Goal: Information Seeking & Learning: Check status

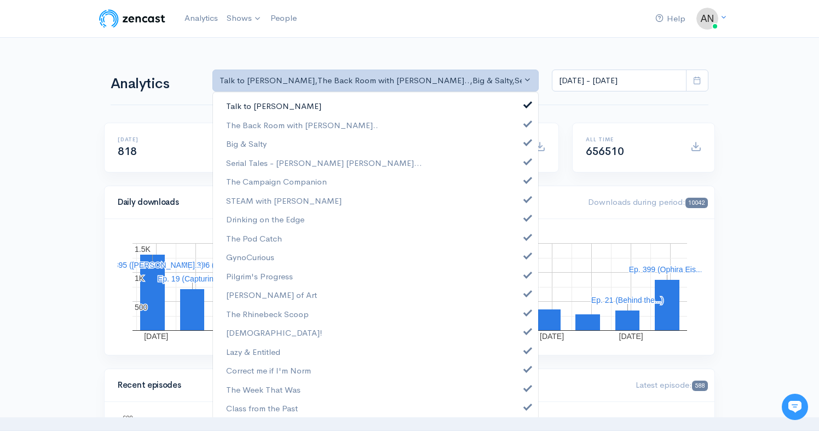
click at [523, 106] on link "Talk to [PERSON_NAME]" at bounding box center [375, 105] width 325 height 19
select select "10316"
click at [524, 150] on link "Big & Salty" at bounding box center [375, 143] width 325 height 19
click at [526, 161] on span at bounding box center [528, 160] width 4 height 8
click at [526, 183] on span at bounding box center [528, 179] width 4 height 8
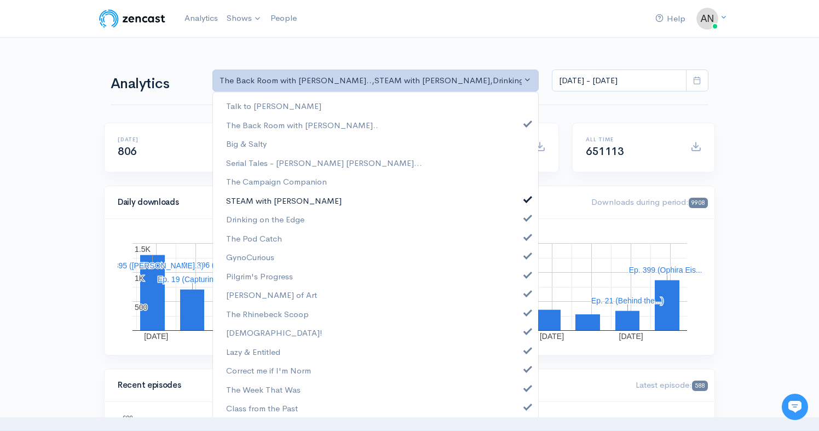
click at [526, 201] on span at bounding box center [528, 198] width 4 height 8
click at [526, 214] on span at bounding box center [528, 217] width 4 height 8
click at [526, 236] on span at bounding box center [528, 236] width 4 height 8
click at [526, 255] on span at bounding box center [528, 254] width 4 height 8
click at [526, 271] on span at bounding box center [528, 273] width 4 height 8
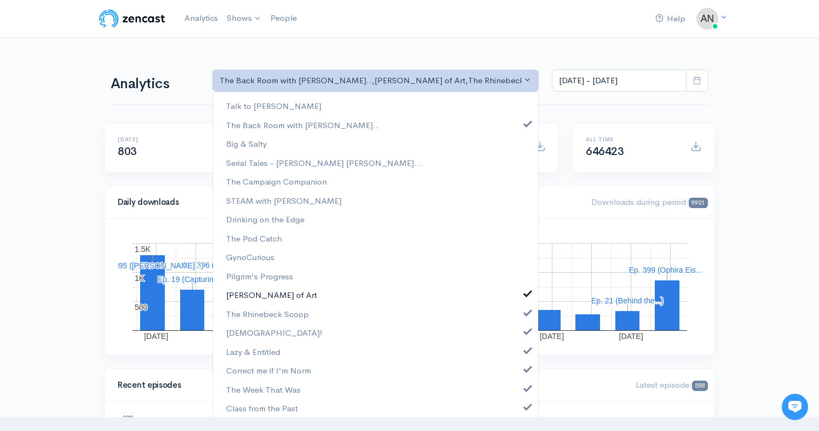
click at [526, 291] on span at bounding box center [528, 292] width 4 height 8
click at [526, 308] on span at bounding box center [528, 311] width 4 height 8
click at [526, 326] on span at bounding box center [528, 330] width 4 height 8
click at [526, 349] on span at bounding box center [528, 349] width 4 height 8
click at [518, 374] on link "Correct me if I'm Norm" at bounding box center [375, 370] width 325 height 19
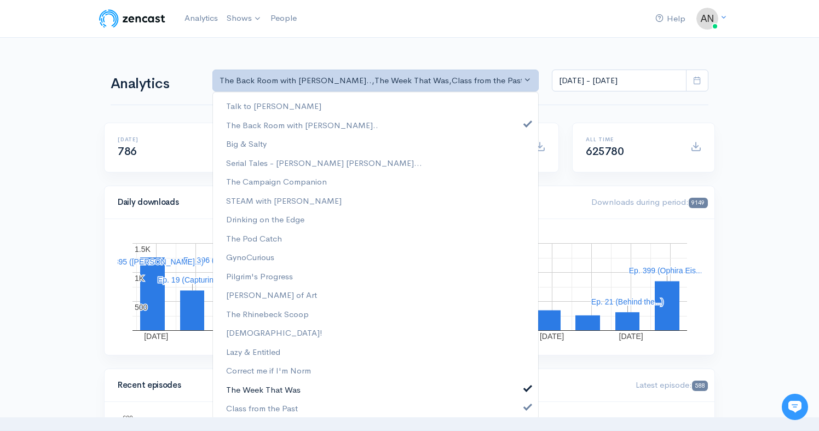
click at [518, 392] on link "The Week That Was" at bounding box center [375, 389] width 325 height 19
click at [526, 404] on span at bounding box center [528, 405] width 4 height 8
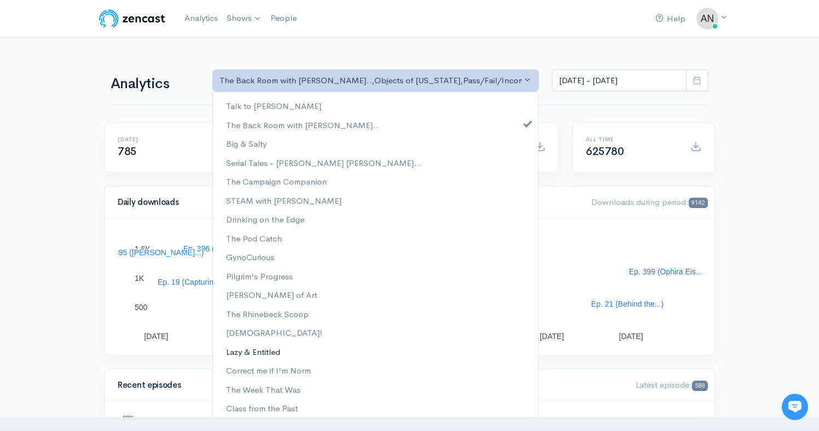
scroll to position [135, 0]
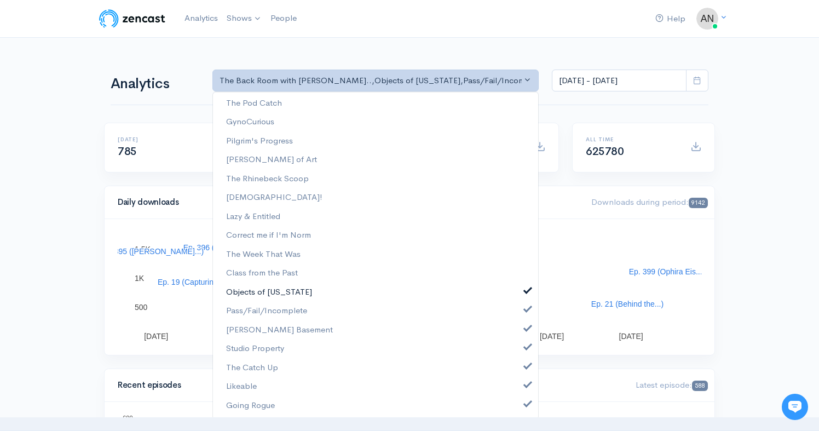
click at [526, 293] on span at bounding box center [528, 289] width 4 height 8
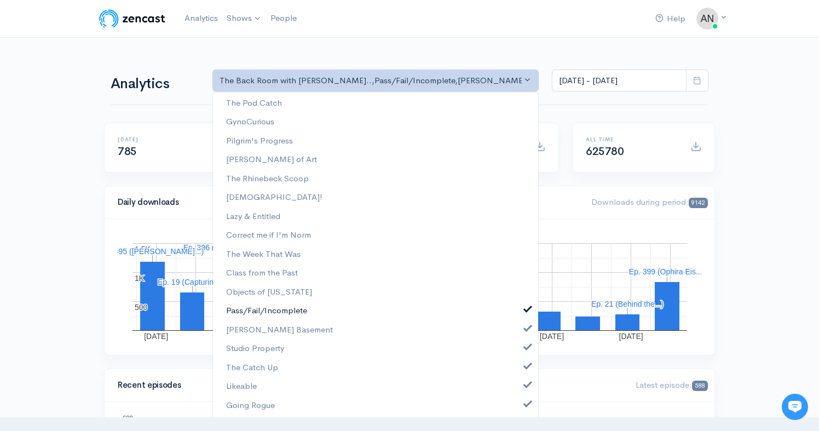
click at [526, 312] on span at bounding box center [528, 308] width 4 height 8
click at [526, 328] on span at bounding box center [528, 327] width 4 height 8
click at [526, 346] on span at bounding box center [528, 346] width 4 height 8
click at [526, 366] on span at bounding box center [528, 365] width 4 height 8
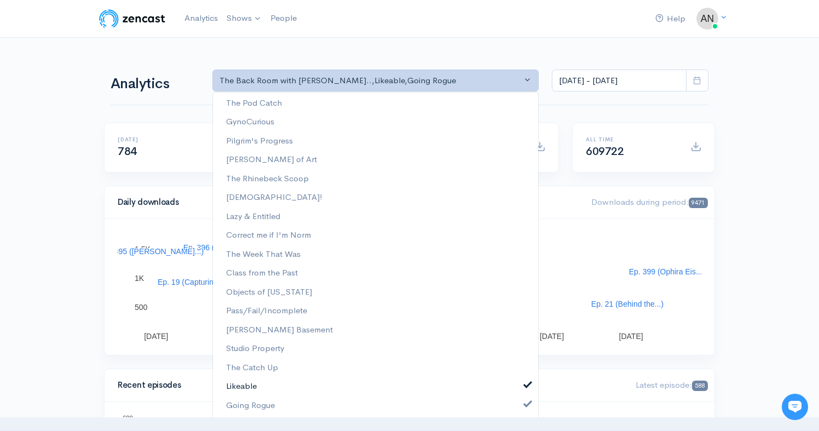
click at [526, 384] on span at bounding box center [528, 384] width 4 height 8
click at [526, 401] on span at bounding box center [528, 403] width 4 height 8
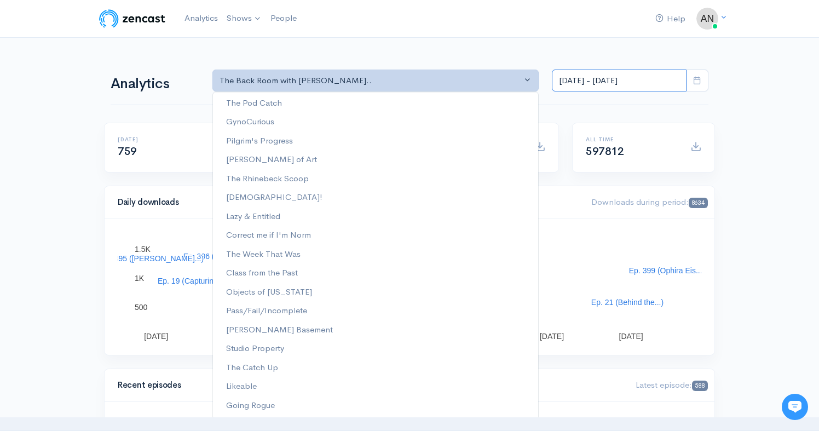
click at [610, 77] on input "[DATE] - [DATE]" at bounding box center [619, 81] width 135 height 22
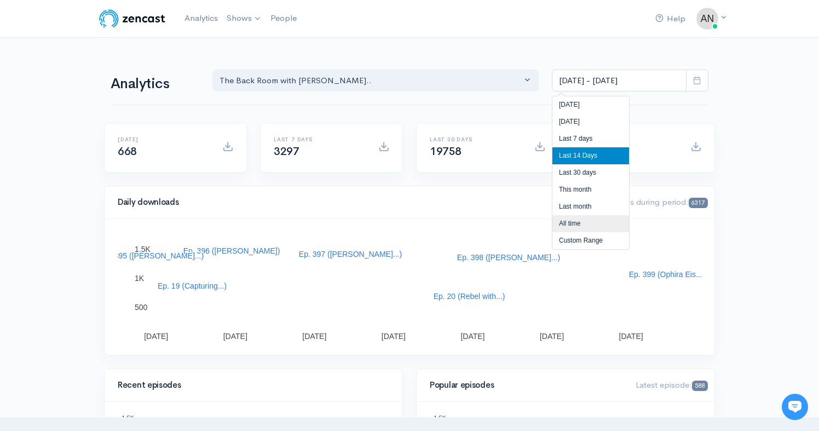
click at [567, 219] on li "All time" at bounding box center [591, 223] width 77 height 17
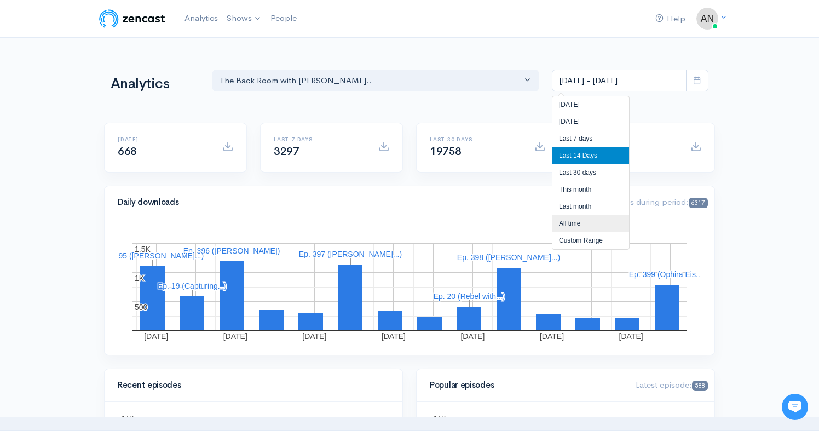
type input "[DATE] - [DATE]"
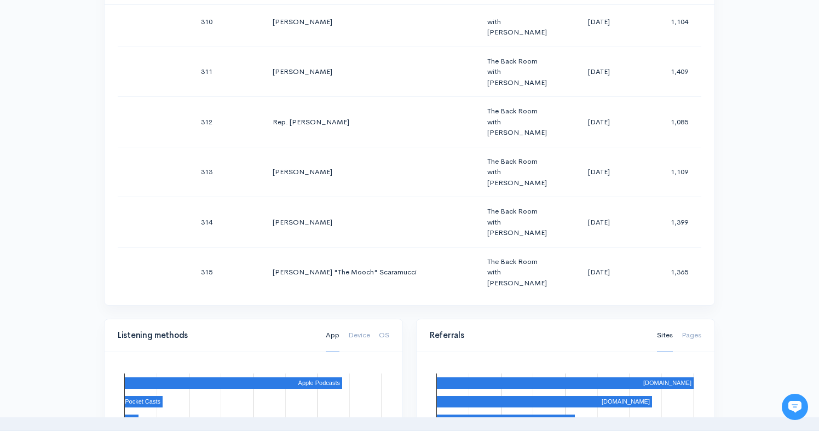
scroll to position [15726, 0]
